Goal: Use online tool/utility: Utilize a website feature to perform a specific function

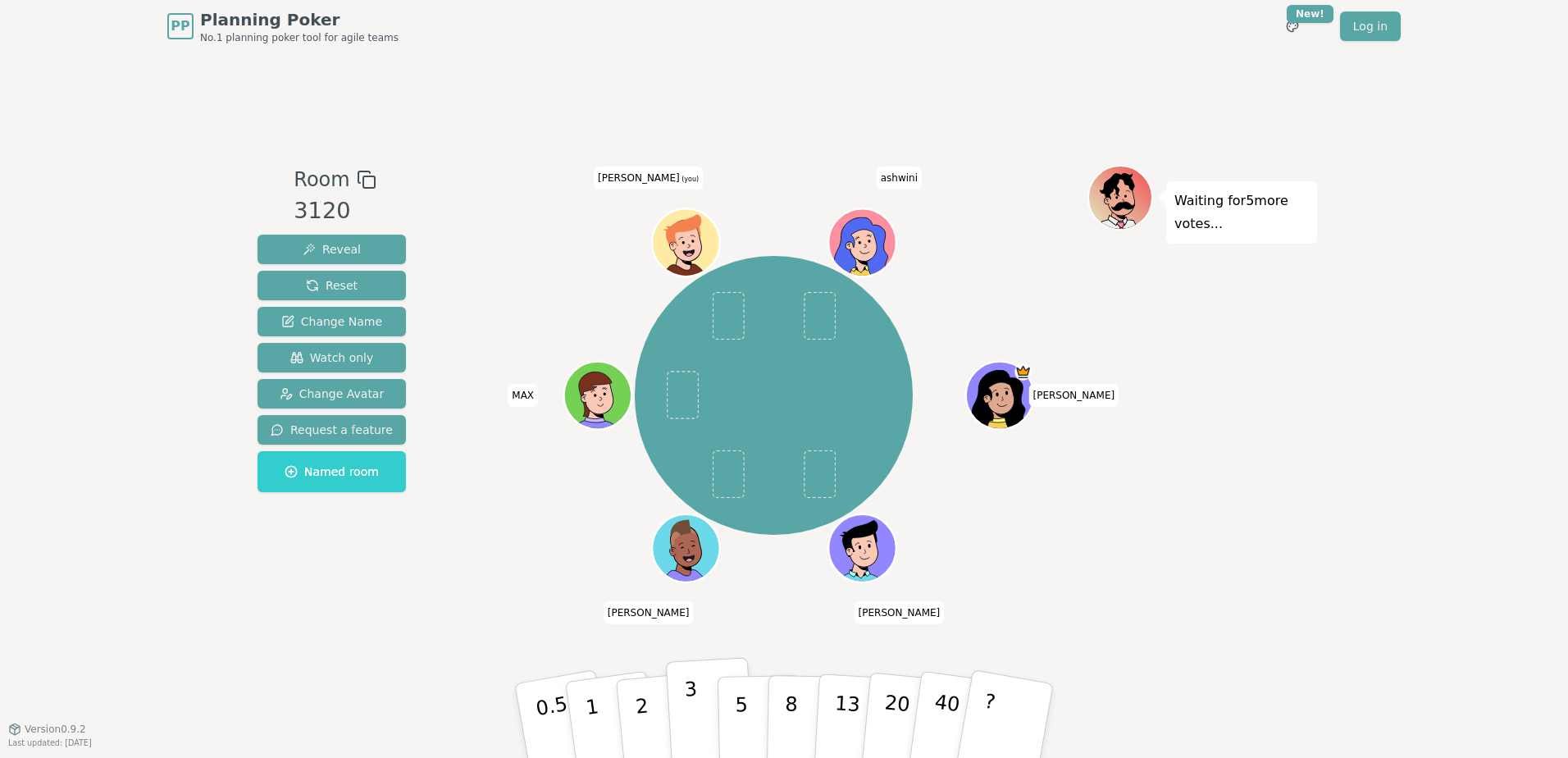
drag, startPoint x: 688, startPoint y: 709, endPoint x: 717, endPoint y: 710, distance: 29.0
click at [688, 709] on p "3" at bounding box center [693, 722] width 18 height 89
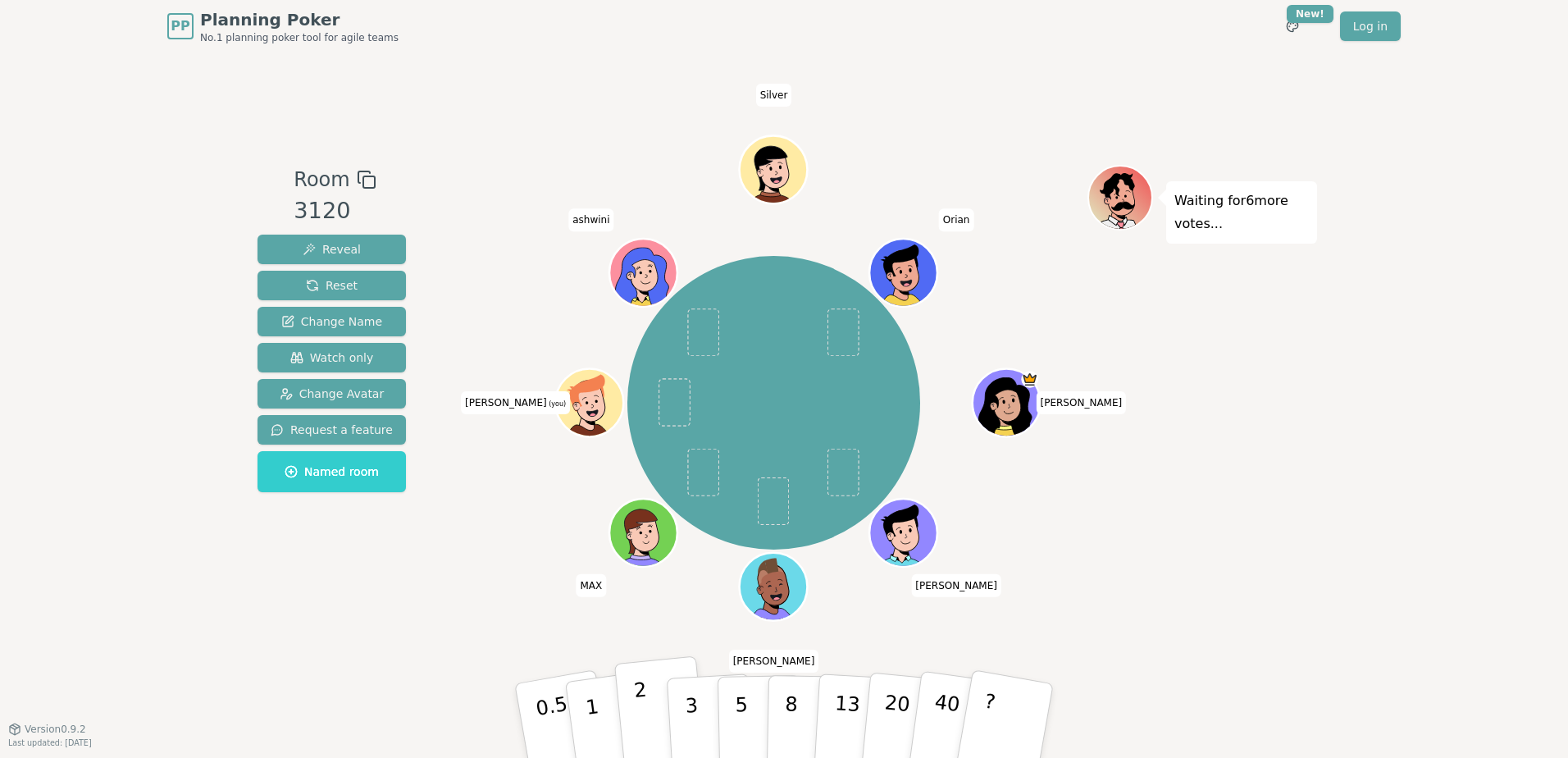
click at [637, 712] on p "2" at bounding box center [644, 723] width 22 height 89
click at [638, 679] on p "2" at bounding box center [644, 723] width 22 height 89
click at [351, 280] on button "Reset" at bounding box center [331, 285] width 148 height 30
click at [698, 692] on button "3" at bounding box center [711, 721] width 89 height 128
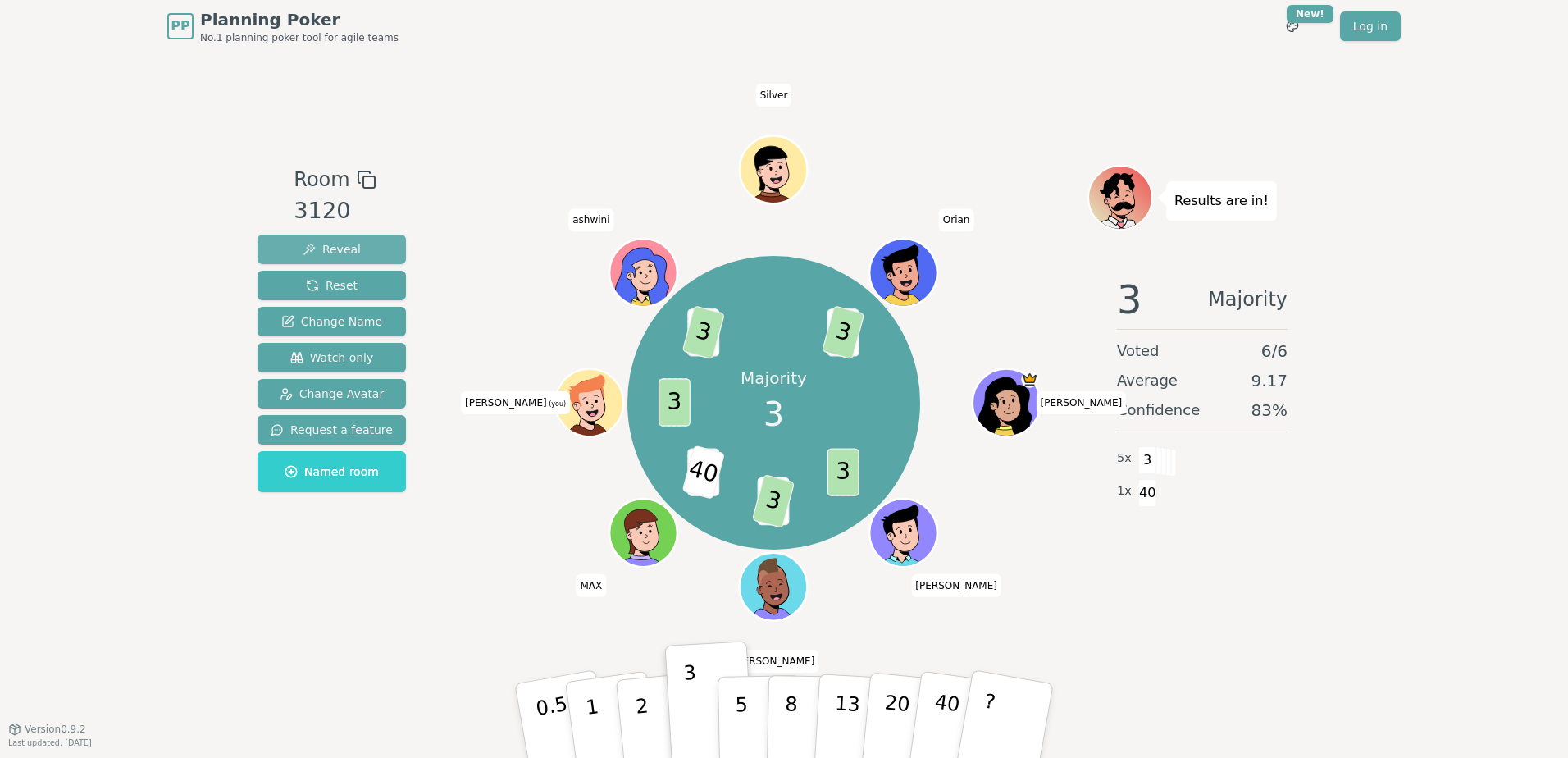
click at [356, 247] on button "Reveal" at bounding box center [331, 249] width 148 height 30
click at [348, 284] on span "Reset" at bounding box center [332, 285] width 51 height 17
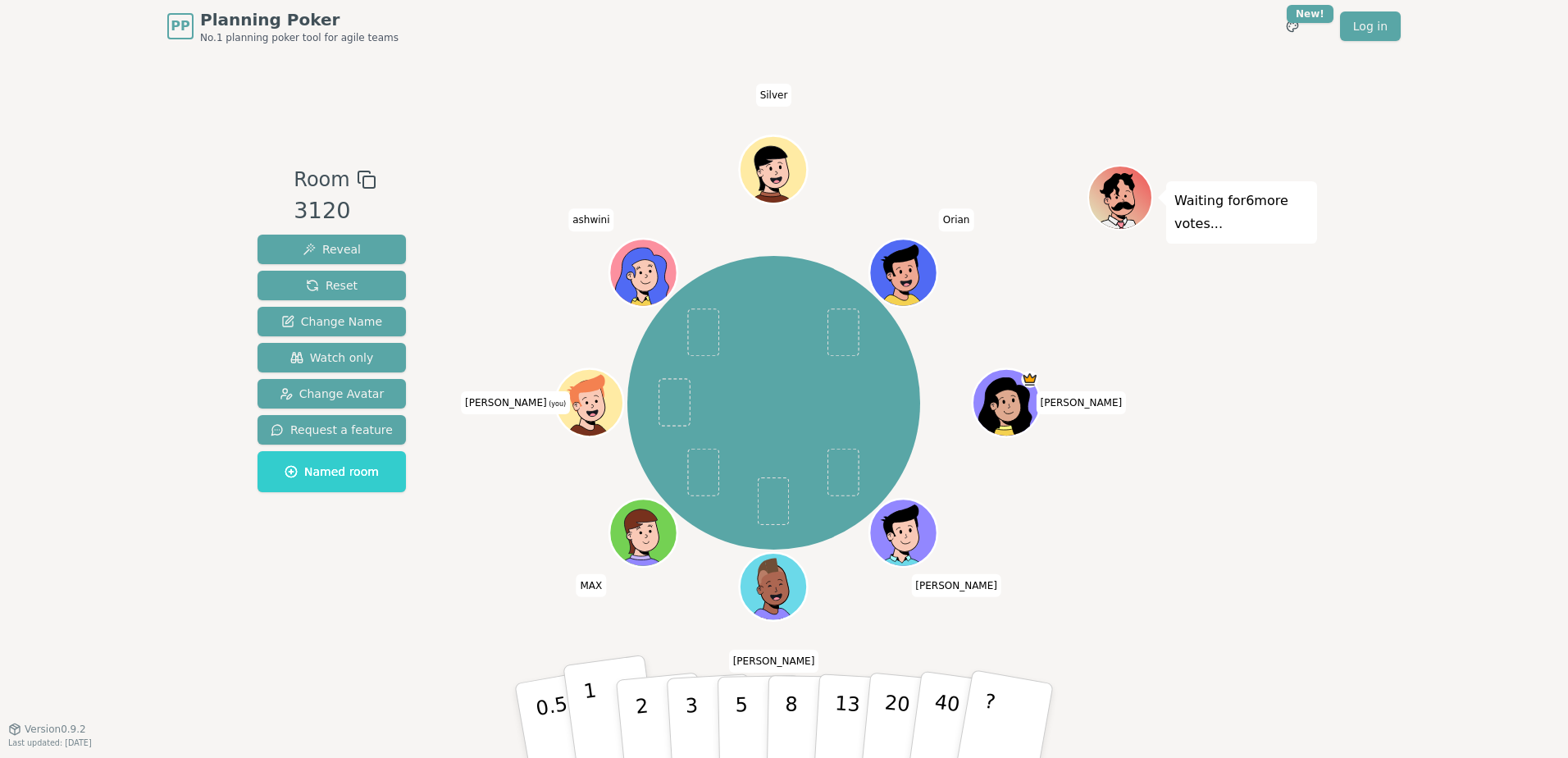
click at [597, 719] on p "1" at bounding box center [595, 723] width 25 height 89
click at [742, 720] on p "5" at bounding box center [741, 721] width 14 height 89
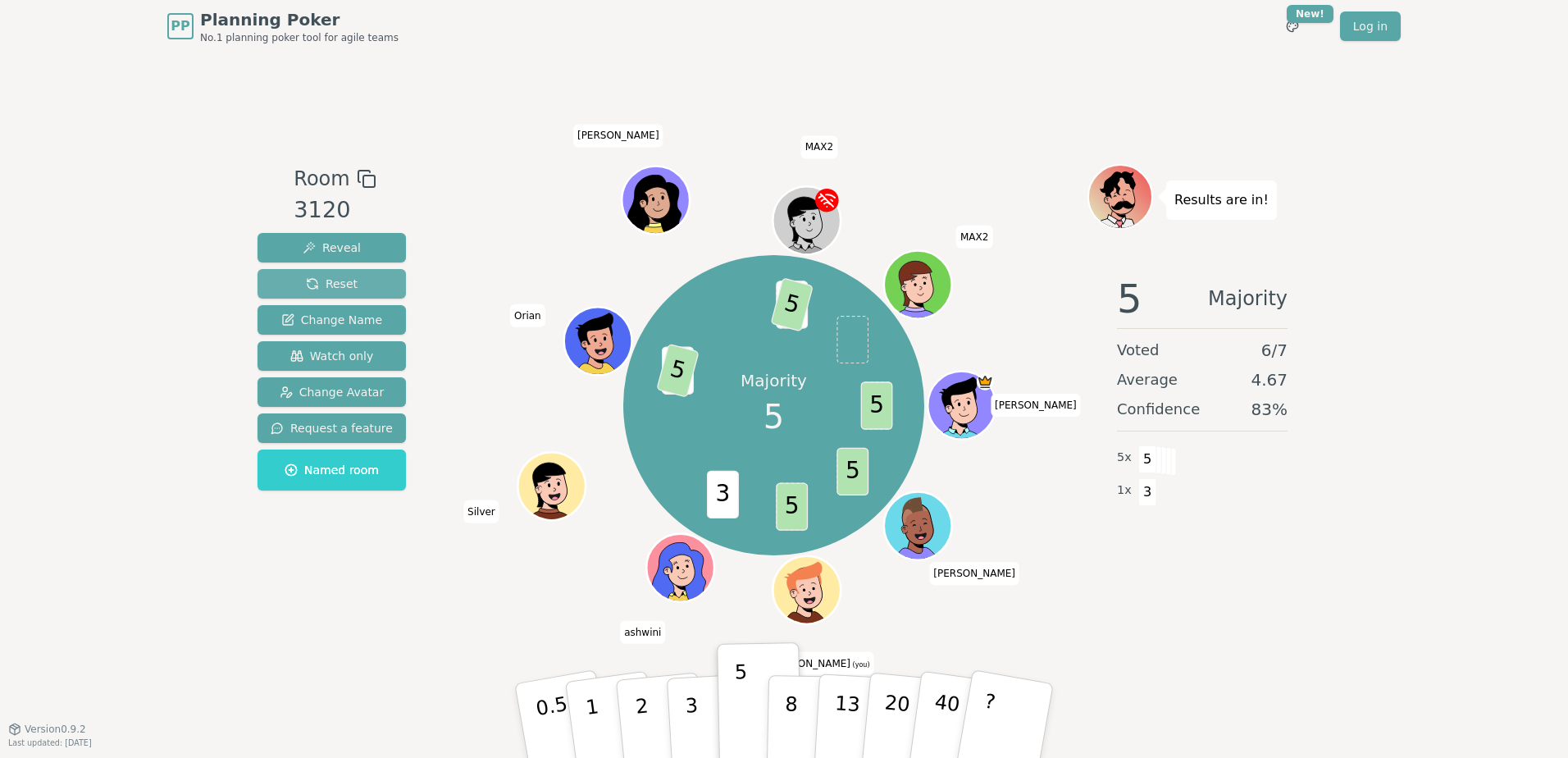
click at [346, 284] on span "Reset" at bounding box center [332, 284] width 51 height 17
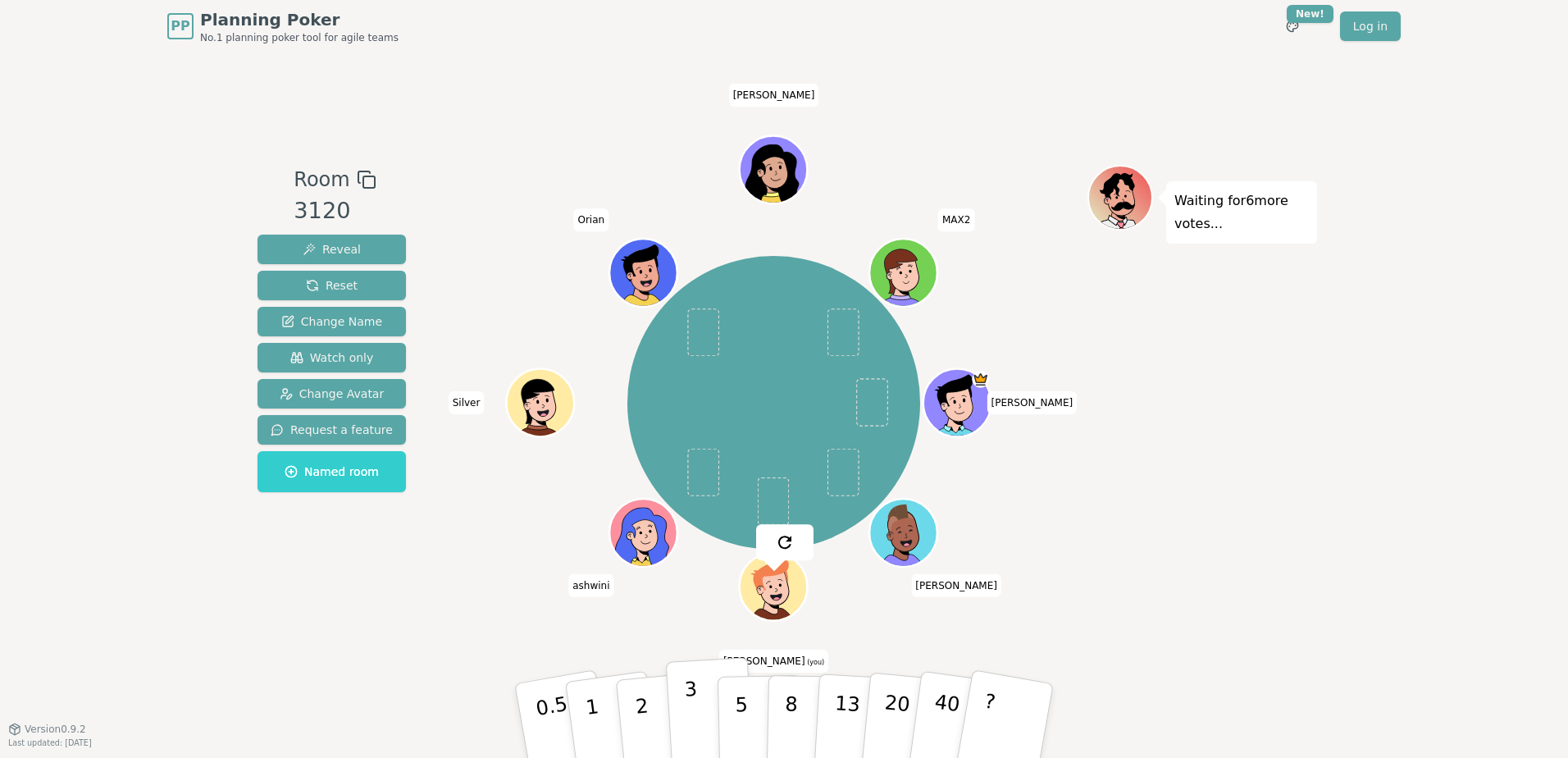
click at [697, 725] on button "3" at bounding box center [711, 721] width 89 height 128
